Goal: Task Accomplishment & Management: Use online tool/utility

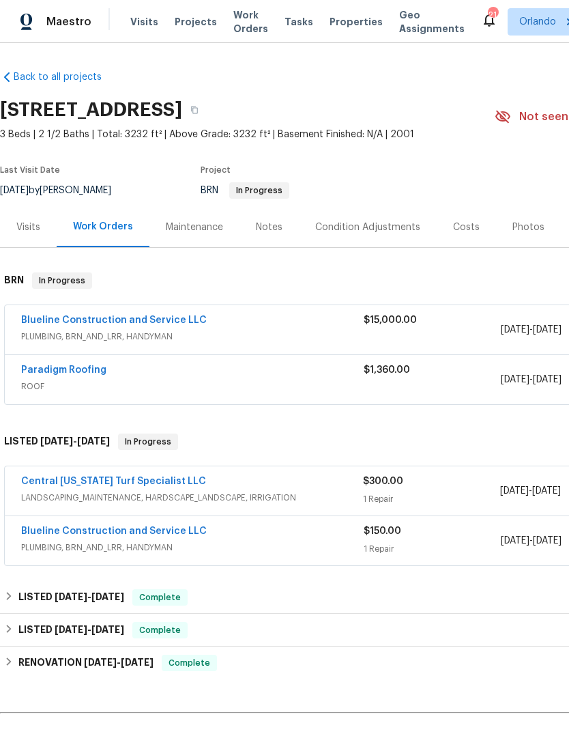
click at [234, 22] on span "Work Orders" at bounding box center [251, 21] width 35 height 27
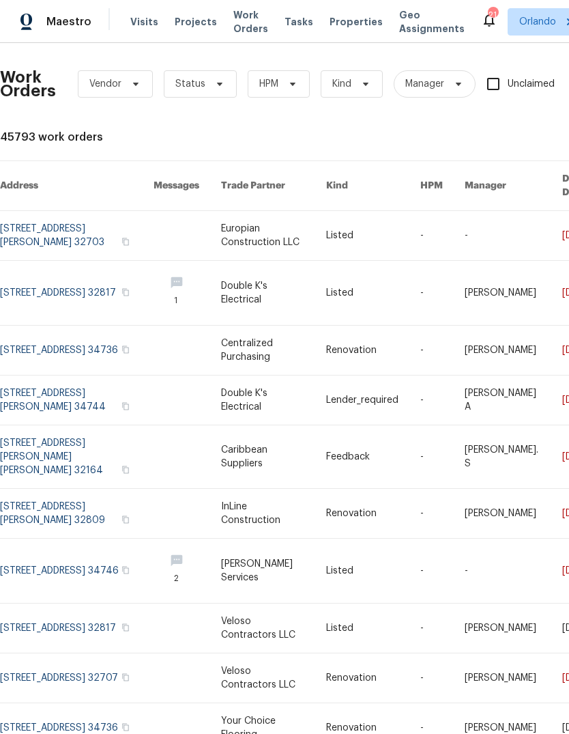
click at [197, 65] on div "Work Orders Vendor Status HPM Kind Manager Unclaimed ​" at bounding box center [376, 84] width 752 height 60
click at [205, 83] on span "Status" at bounding box center [200, 83] width 73 height 27
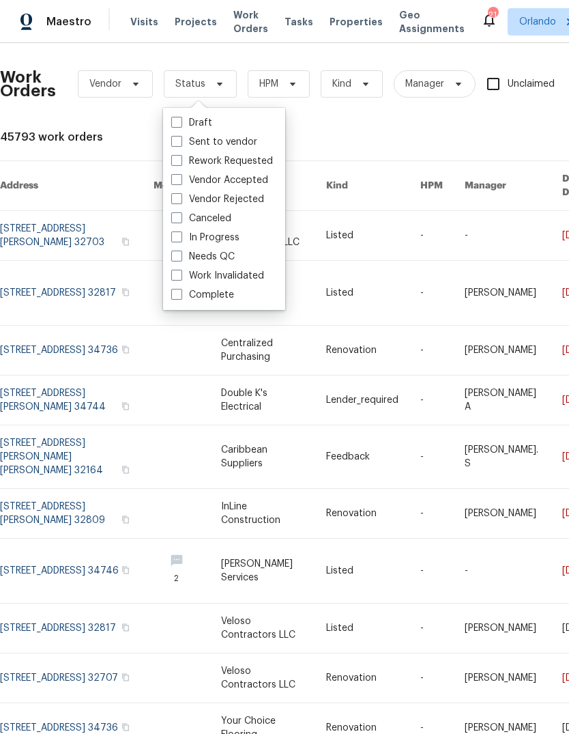
click at [184, 256] on label "Needs QC" at bounding box center [202, 257] width 63 height 14
click at [180, 256] on input "Needs QC" at bounding box center [175, 254] width 9 height 9
checkbox input "true"
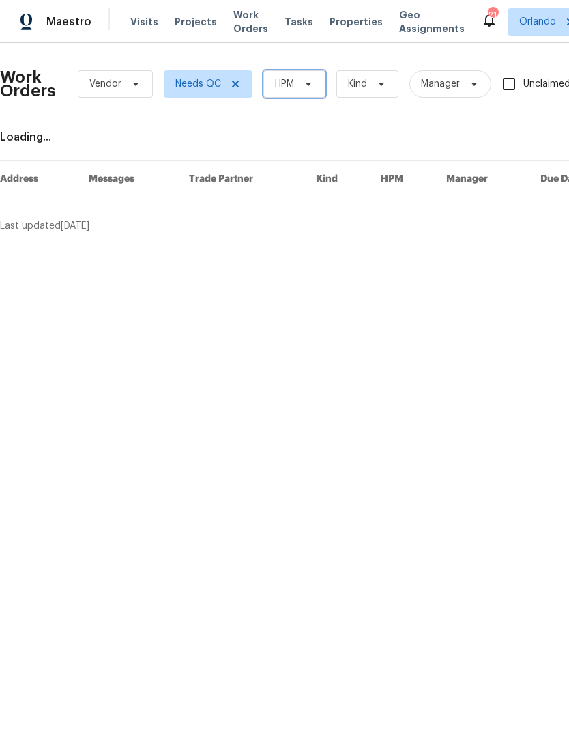
click at [306, 79] on icon at bounding box center [308, 84] width 11 height 11
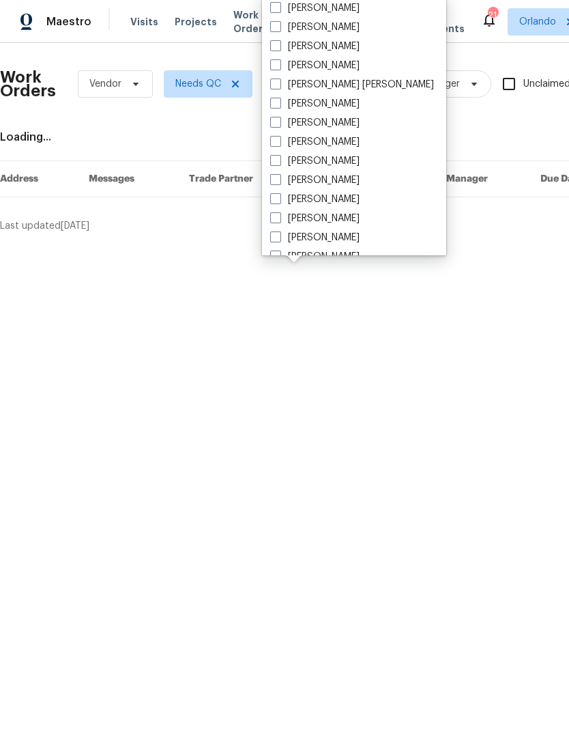
click at [320, 26] on label "[PERSON_NAME]" at bounding box center [314, 27] width 89 height 14
click at [279, 26] on input "[PERSON_NAME]" at bounding box center [274, 24] width 9 height 9
checkbox input "true"
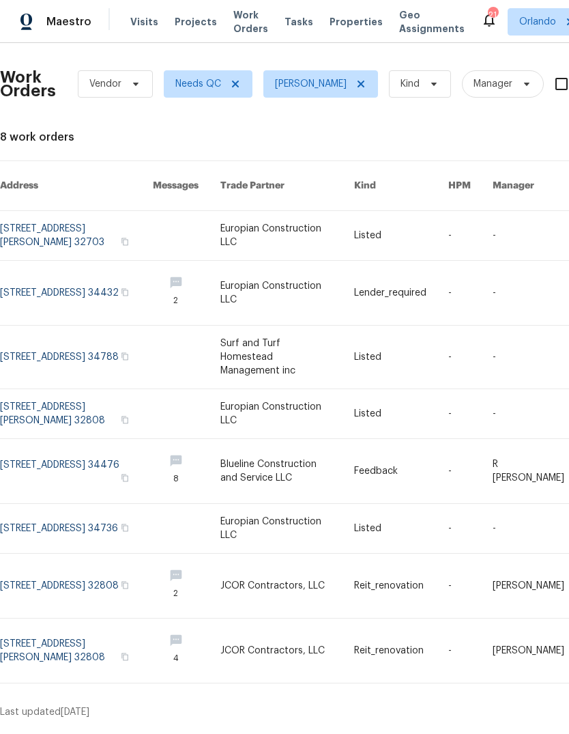
click at [34, 224] on link at bounding box center [76, 235] width 153 height 49
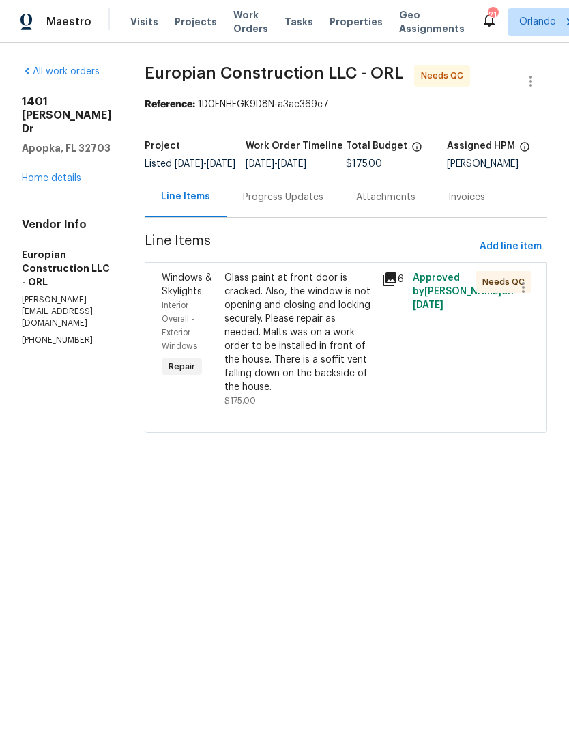
click at [324, 204] on div "Progress Updates" at bounding box center [283, 197] width 81 height 14
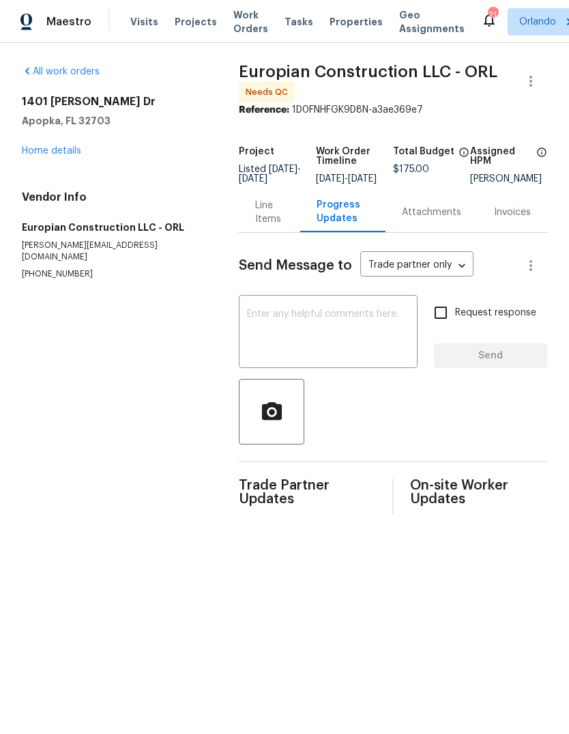
click at [249, 222] on div "Line Items" at bounding box center [269, 212] width 61 height 40
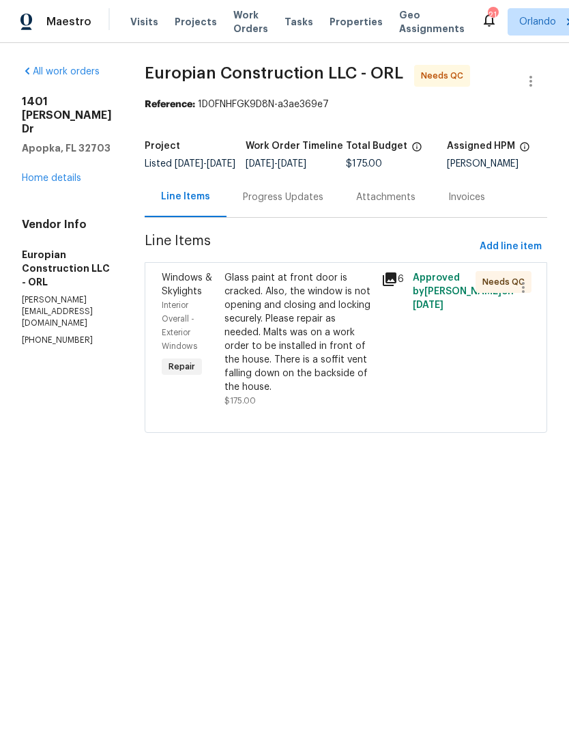
click at [344, 369] on div "Glass paint at front door is cracked. Also, the window is not opening and closi…" at bounding box center [299, 332] width 149 height 123
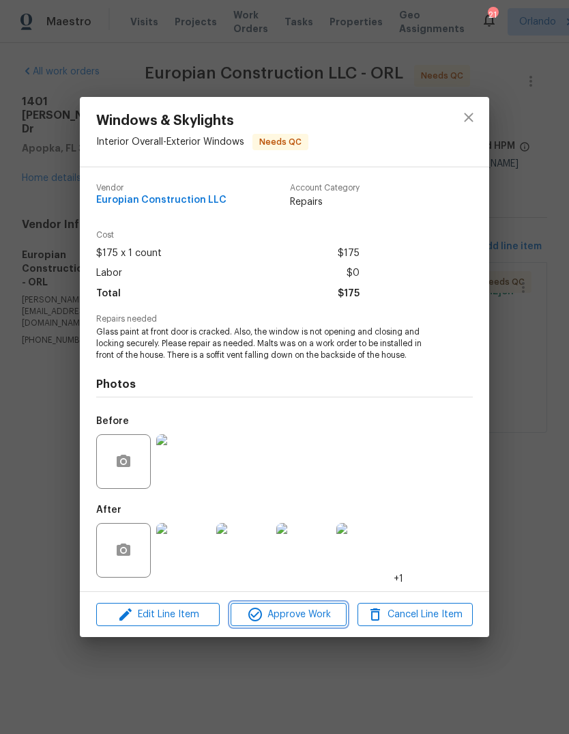
click at [317, 616] on span "Approve Work" at bounding box center [288, 614] width 107 height 17
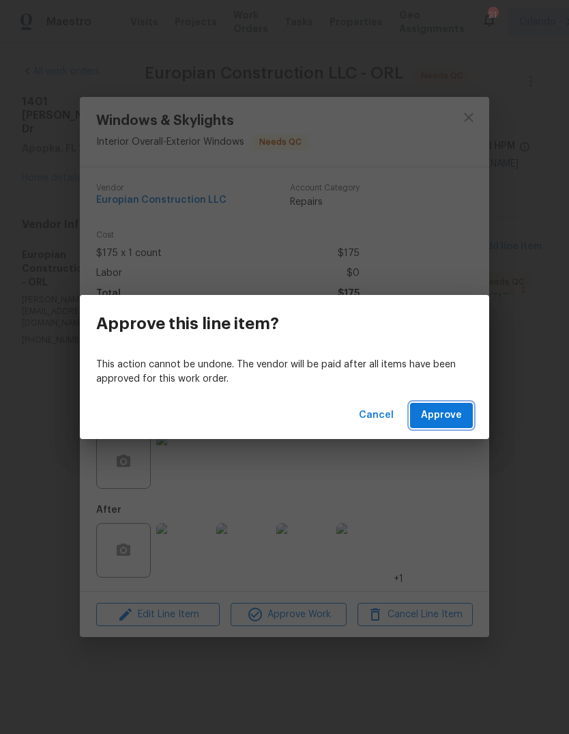
click at [453, 417] on span "Approve" at bounding box center [441, 415] width 41 height 17
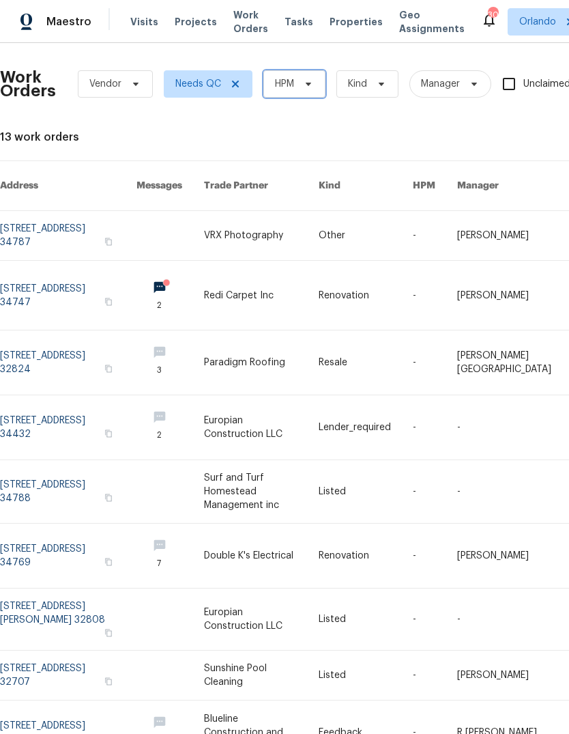
click at [313, 81] on icon at bounding box center [308, 84] width 11 height 11
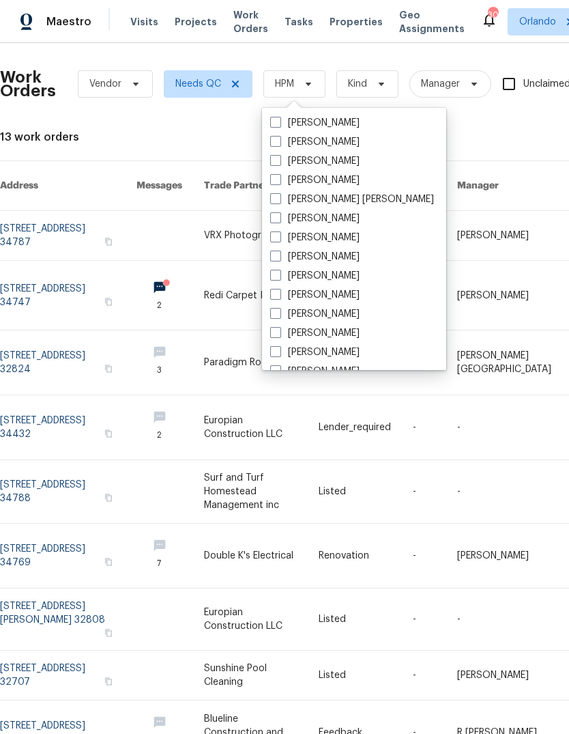
click at [335, 141] on label "[PERSON_NAME]" at bounding box center [314, 142] width 89 height 14
click at [279, 141] on input "[PERSON_NAME]" at bounding box center [274, 139] width 9 height 9
checkbox input "true"
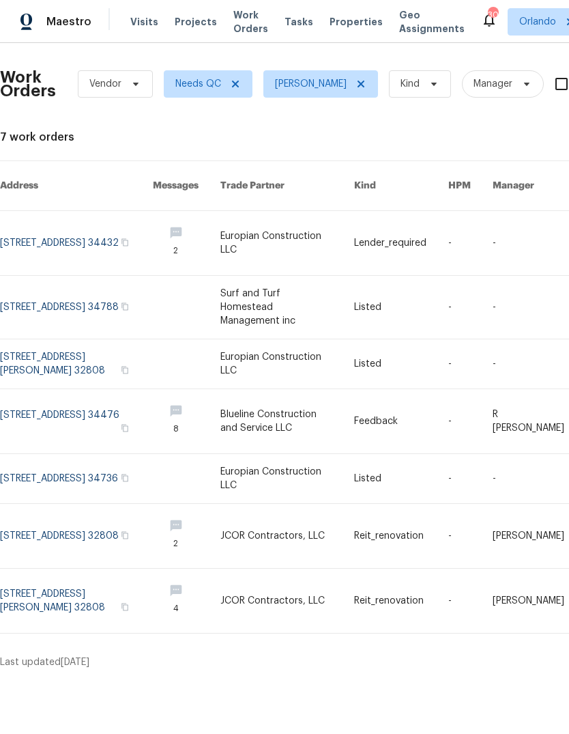
click at [34, 339] on link at bounding box center [76, 363] width 153 height 49
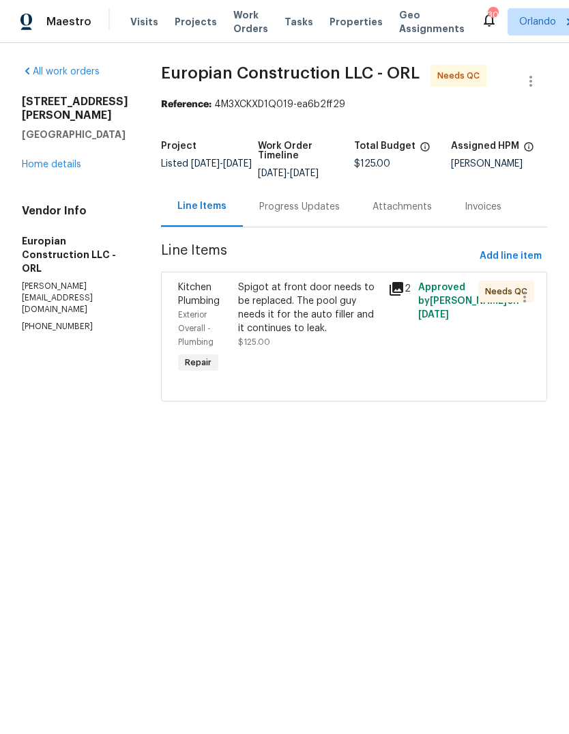
click at [306, 197] on div "Progress Updates" at bounding box center [299, 206] width 113 height 40
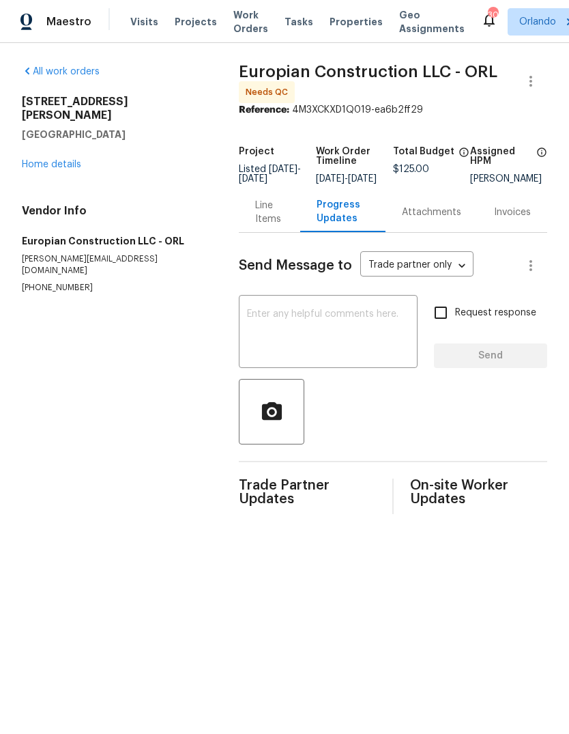
click at [261, 224] on div "Line Items" at bounding box center [269, 212] width 28 height 27
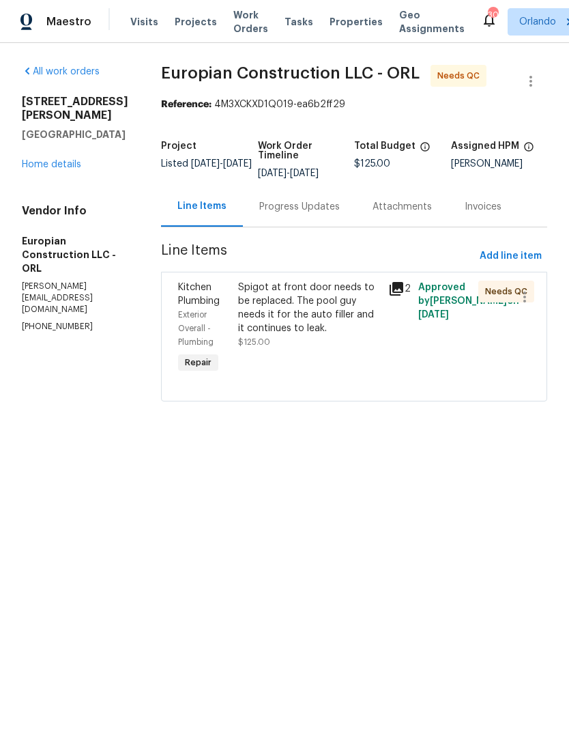
click at [333, 308] on div "Spigot at front door needs to be replaced. The pool guy needs it for the auto f…" at bounding box center [309, 308] width 142 height 55
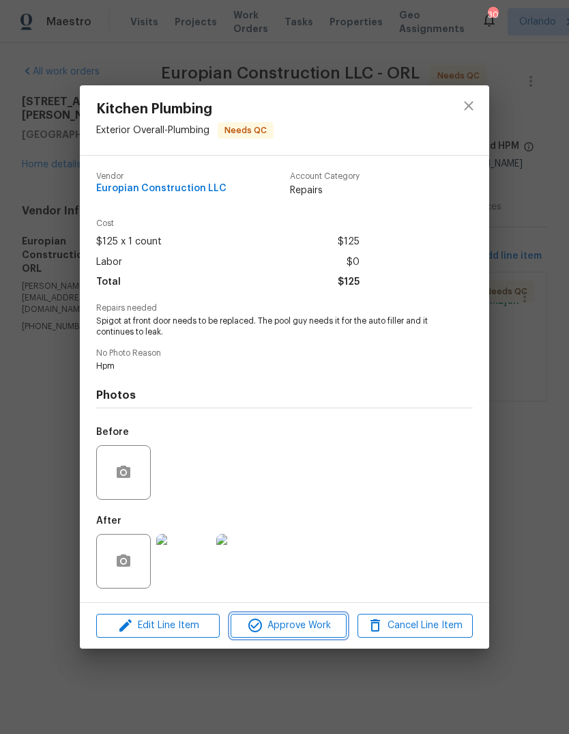
click at [313, 623] on span "Approve Work" at bounding box center [288, 625] width 107 height 17
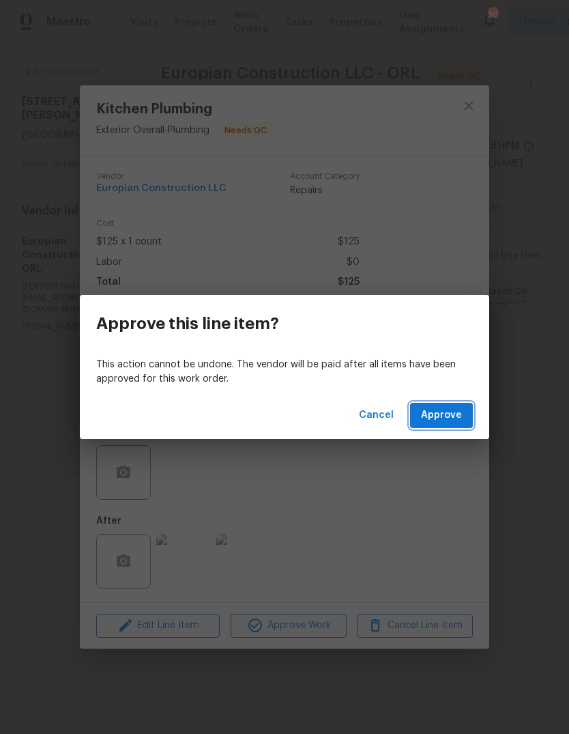
click at [458, 421] on span "Approve" at bounding box center [441, 415] width 41 height 17
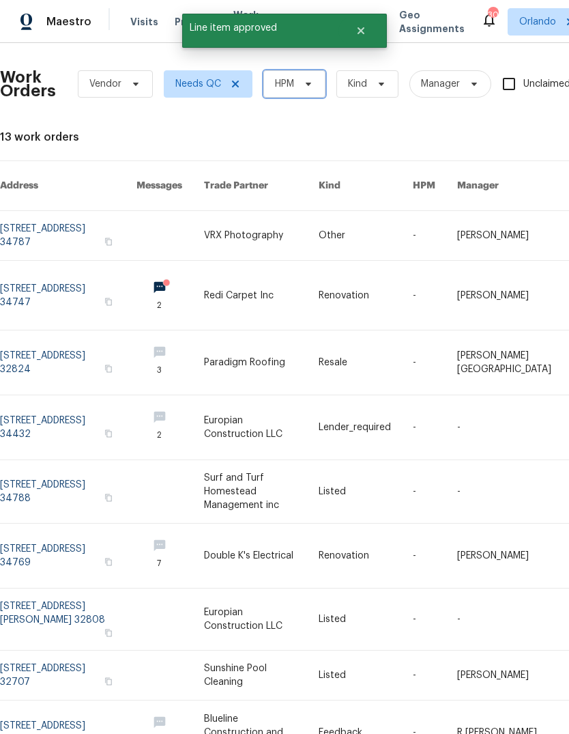
click at [308, 83] on icon at bounding box center [308, 84] width 5 height 3
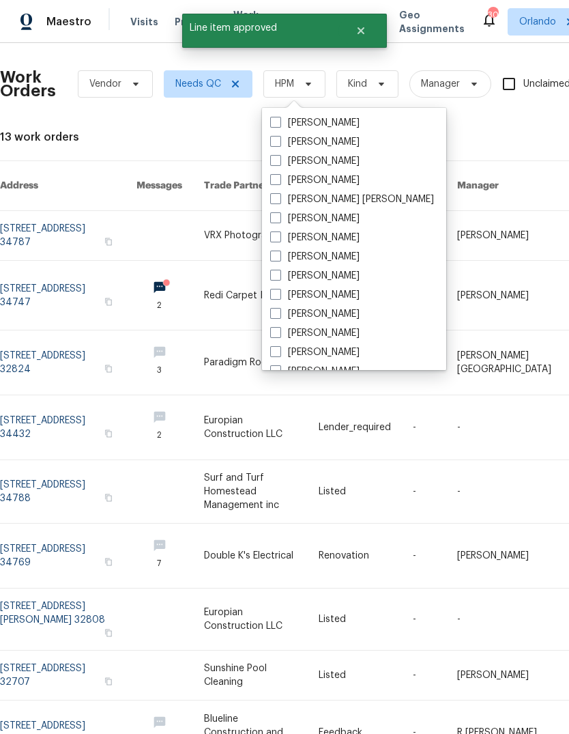
click at [317, 143] on label "[PERSON_NAME]" at bounding box center [314, 142] width 89 height 14
click at [279, 143] on input "[PERSON_NAME]" at bounding box center [274, 139] width 9 height 9
checkbox input "true"
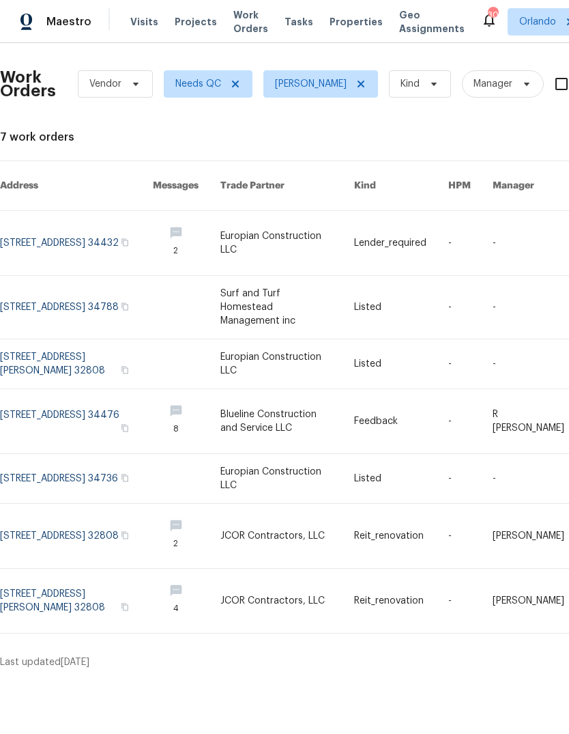
click at [34, 285] on link at bounding box center [76, 307] width 153 height 63
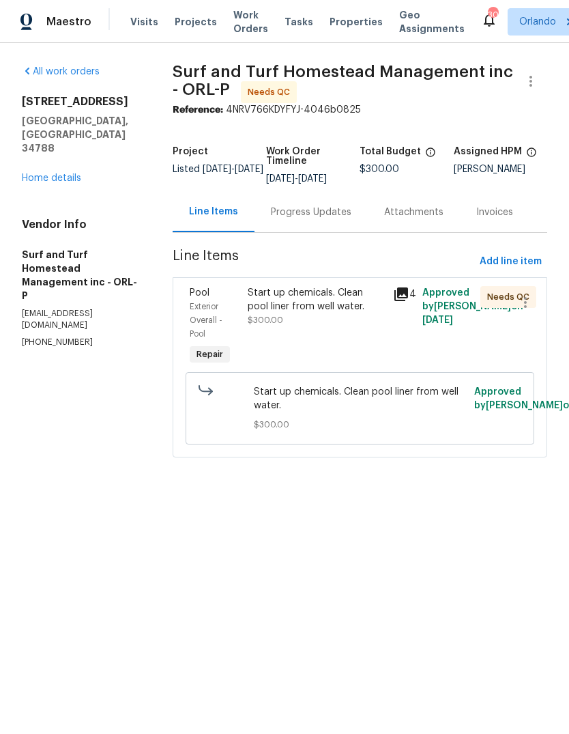
click at [330, 298] on div "Start up chemicals. Clean pool liner from well water." at bounding box center [316, 299] width 137 height 27
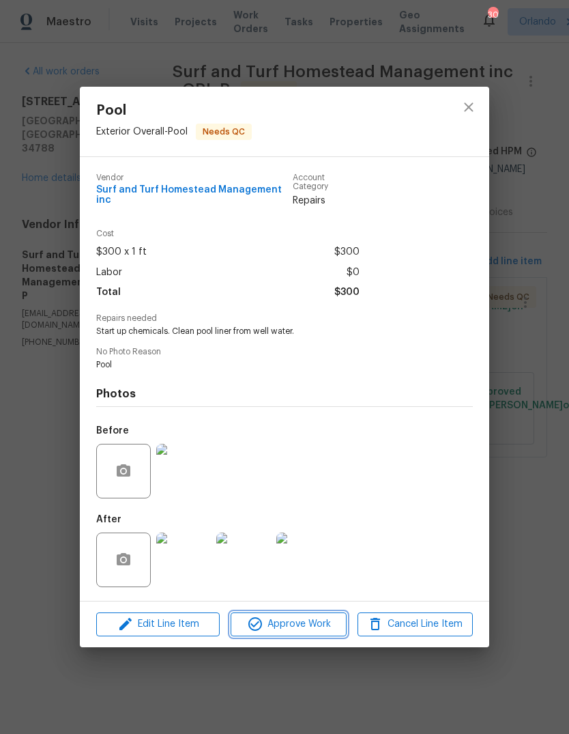
click at [313, 632] on button "Approve Work" at bounding box center [288, 624] width 115 height 24
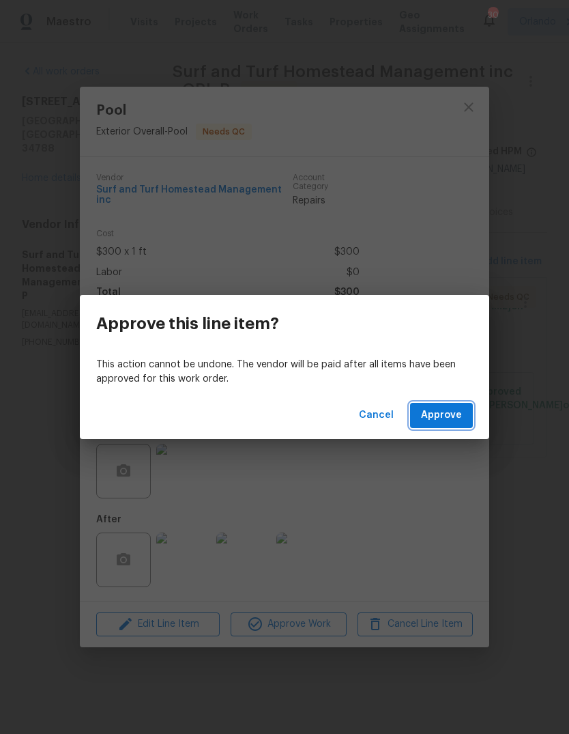
click at [453, 423] on span "Approve" at bounding box center [441, 415] width 41 height 17
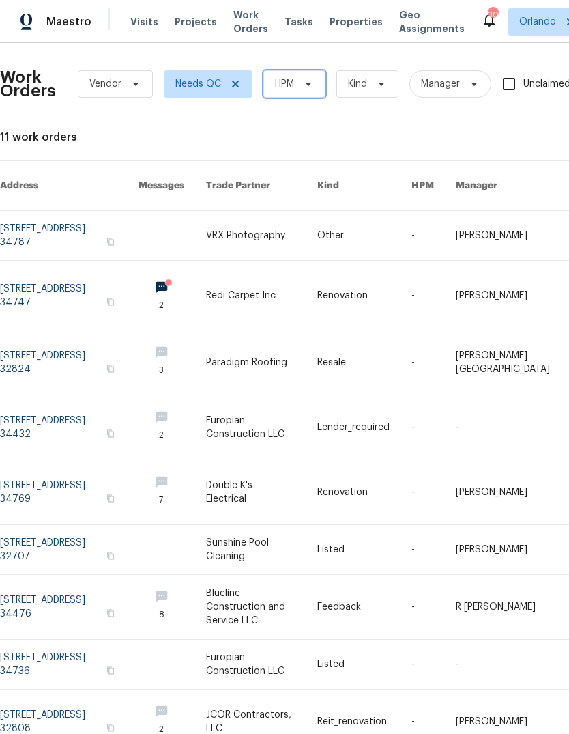
click at [311, 81] on icon at bounding box center [308, 84] width 11 height 11
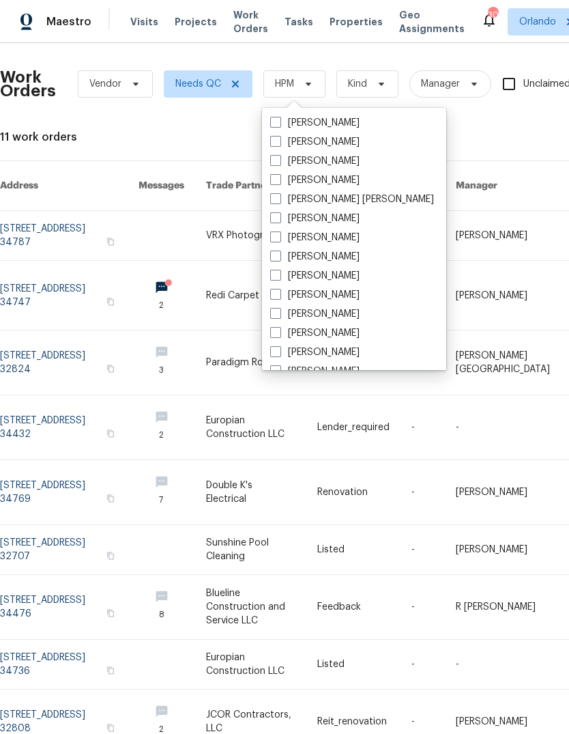
click at [333, 145] on label "[PERSON_NAME]" at bounding box center [314, 142] width 89 height 14
click at [279, 144] on input "[PERSON_NAME]" at bounding box center [274, 139] width 9 height 9
checkbox input "true"
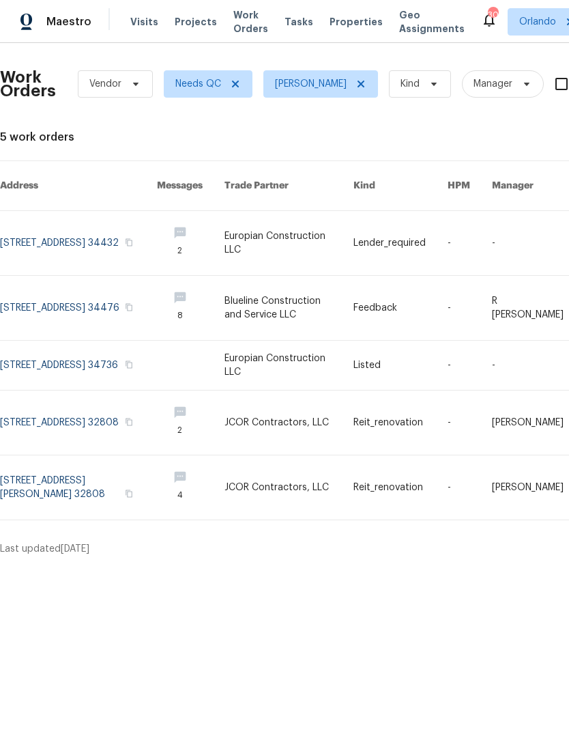
click at [35, 350] on link at bounding box center [78, 365] width 157 height 49
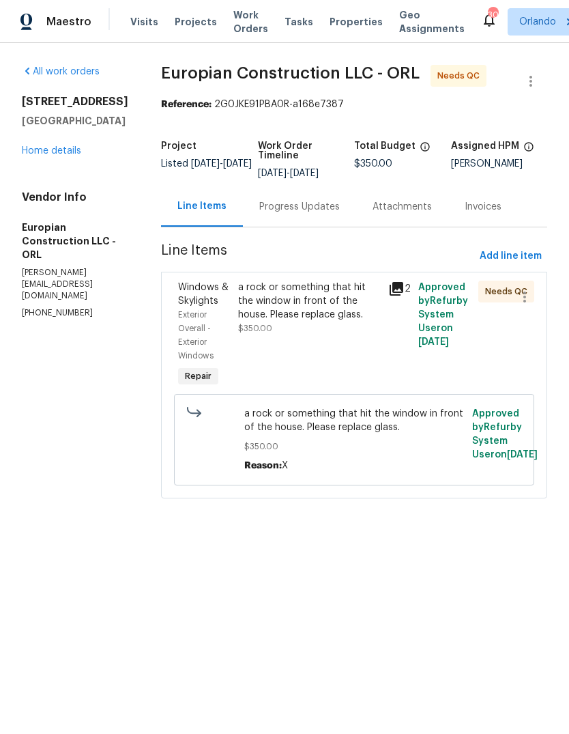
click at [328, 297] on div "a rock or something that hit the window in front of the house. Please replace g…" at bounding box center [309, 301] width 142 height 41
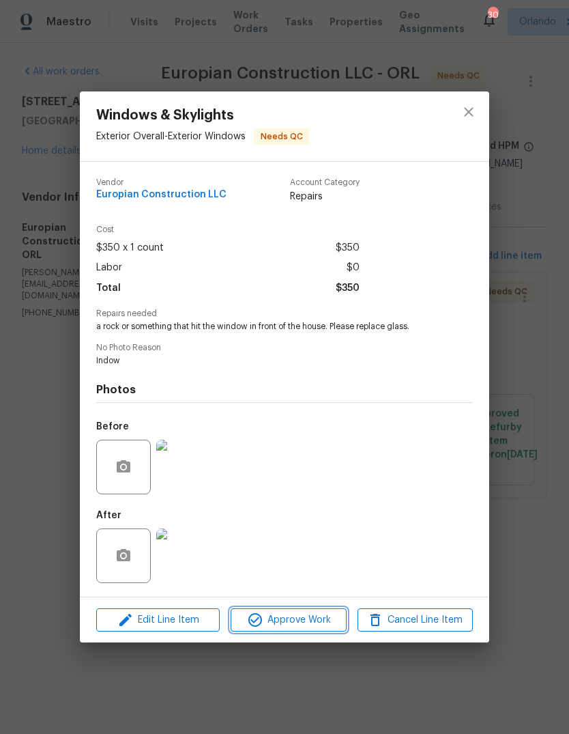
click at [307, 628] on span "Approve Work" at bounding box center [288, 620] width 107 height 17
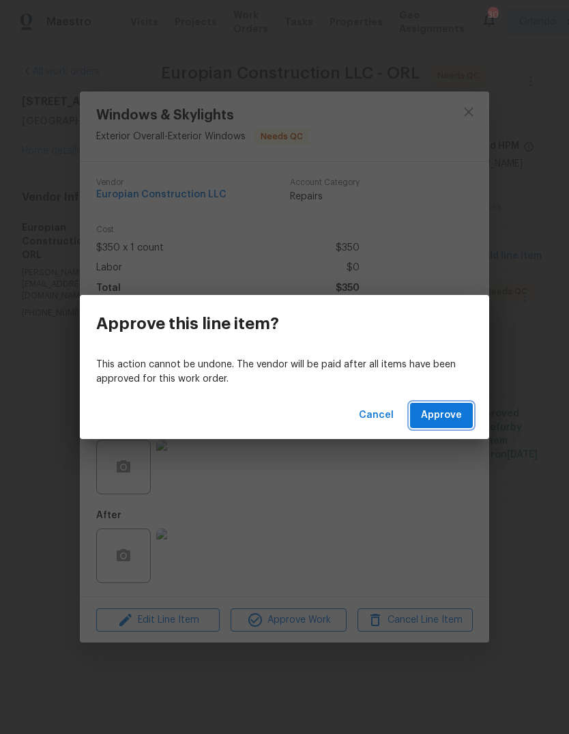
click at [454, 408] on span "Approve" at bounding box center [441, 415] width 41 height 17
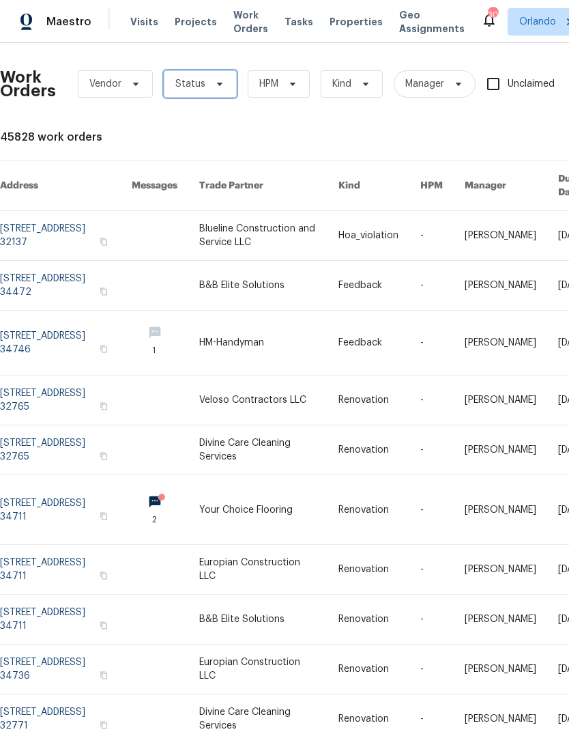
click at [194, 82] on span "Status" at bounding box center [190, 84] width 30 height 14
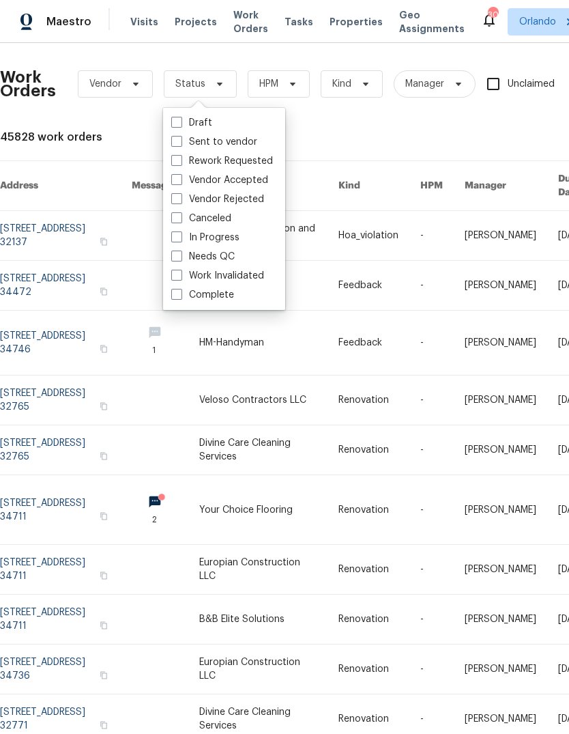
click at [180, 260] on span at bounding box center [176, 256] width 11 height 11
click at [180, 259] on input "Needs QC" at bounding box center [175, 254] width 9 height 9
checkbox input "true"
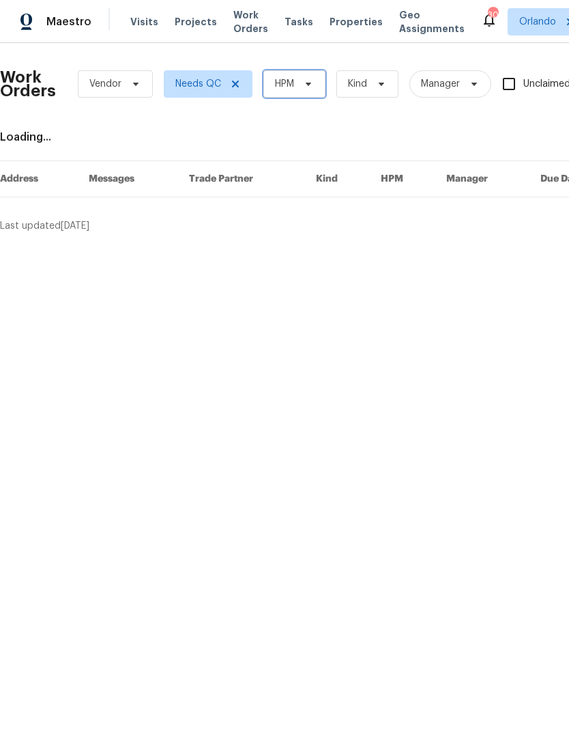
click at [300, 80] on span at bounding box center [306, 84] width 15 height 11
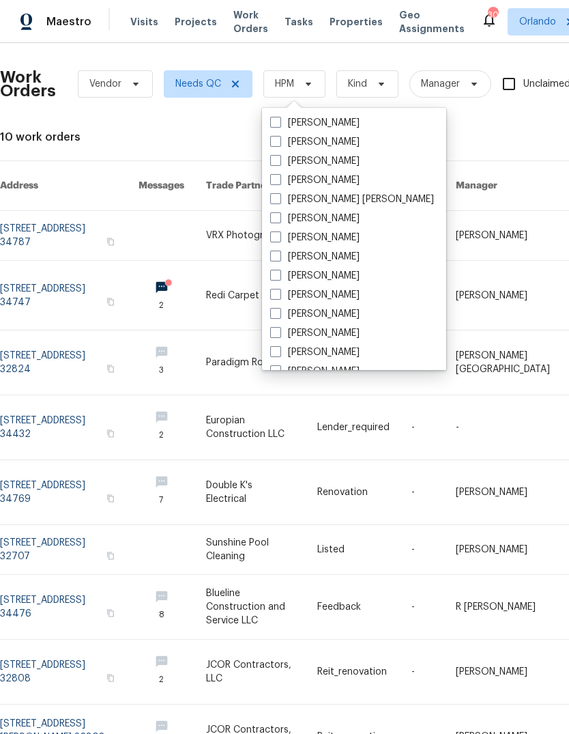
click at [335, 139] on label "[PERSON_NAME]" at bounding box center [314, 142] width 89 height 14
click at [279, 139] on input "[PERSON_NAME]" at bounding box center [274, 139] width 9 height 9
checkbox input "true"
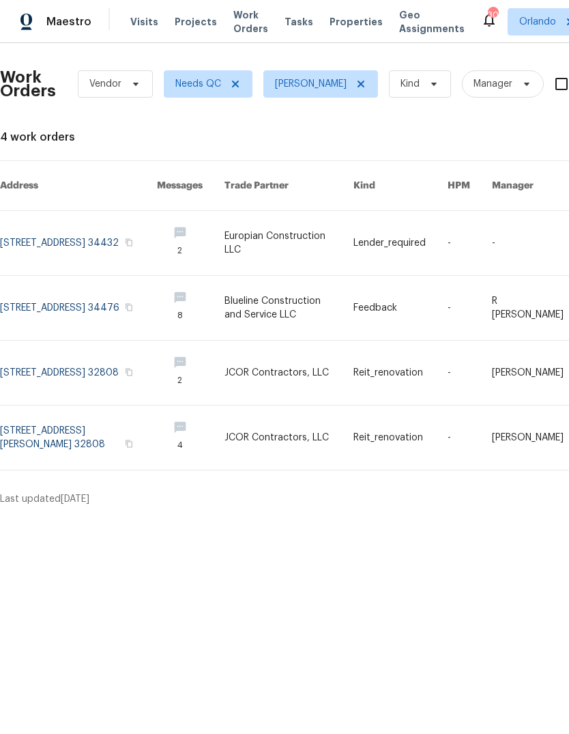
click at [32, 229] on link at bounding box center [78, 243] width 157 height 64
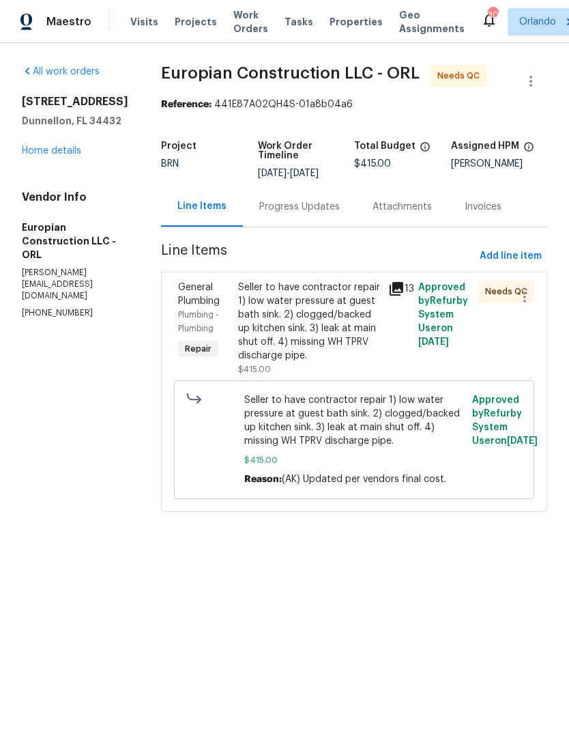
click at [329, 218] on div "Progress Updates" at bounding box center [299, 206] width 113 height 40
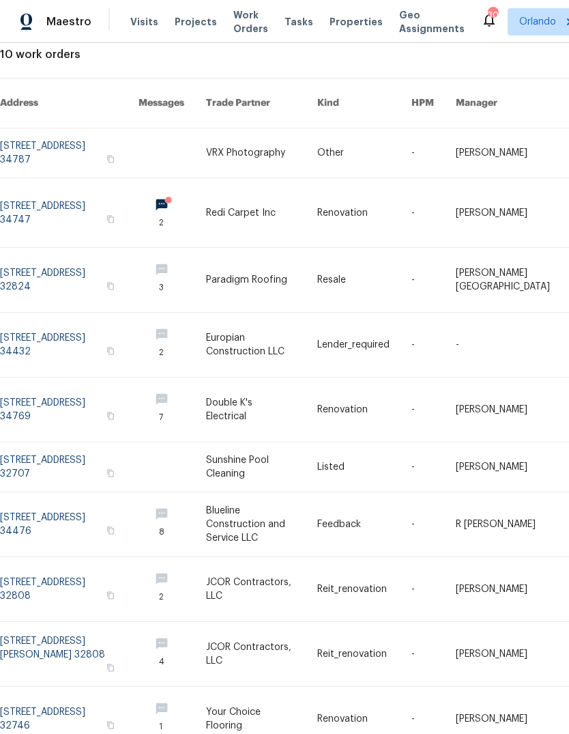
scroll to position [82, 0]
